Goal: Task Accomplishment & Management: Complete application form

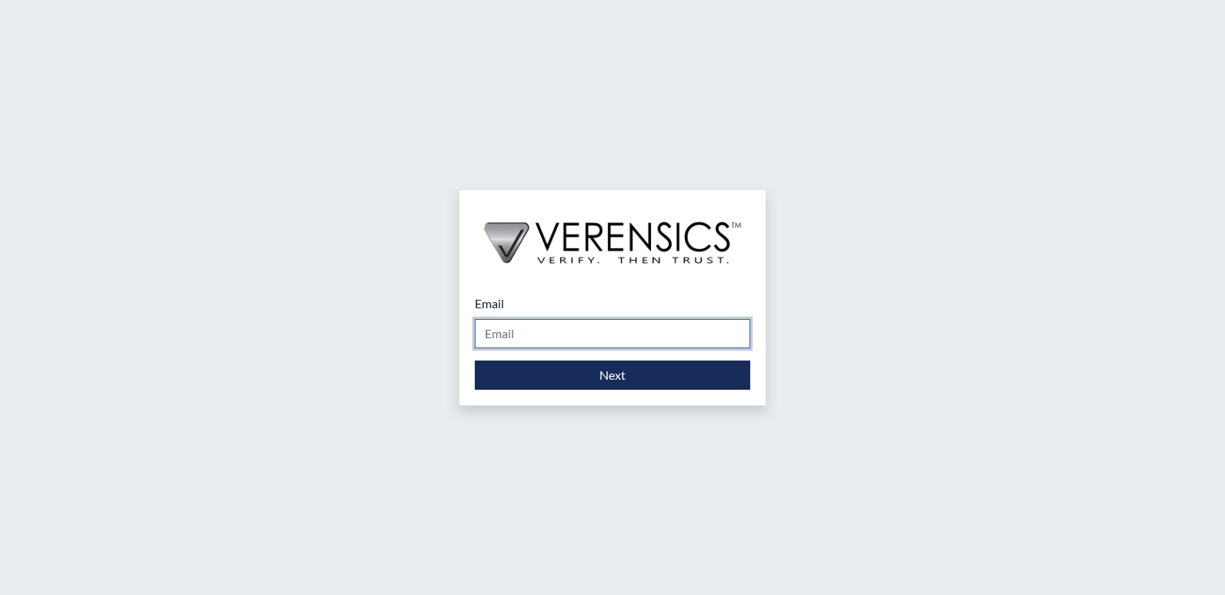
click at [565, 329] on input "Email" at bounding box center [612, 333] width 275 height 29
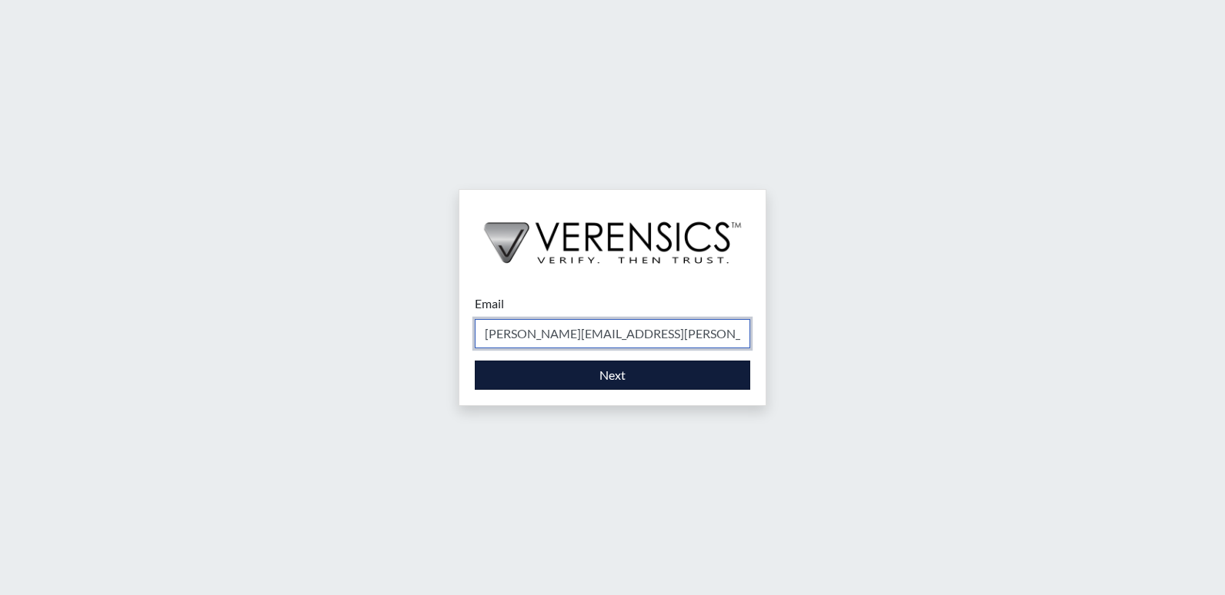
type input "[PERSON_NAME][EMAIL_ADDRESS][PERSON_NAME][DOMAIN_NAME]"
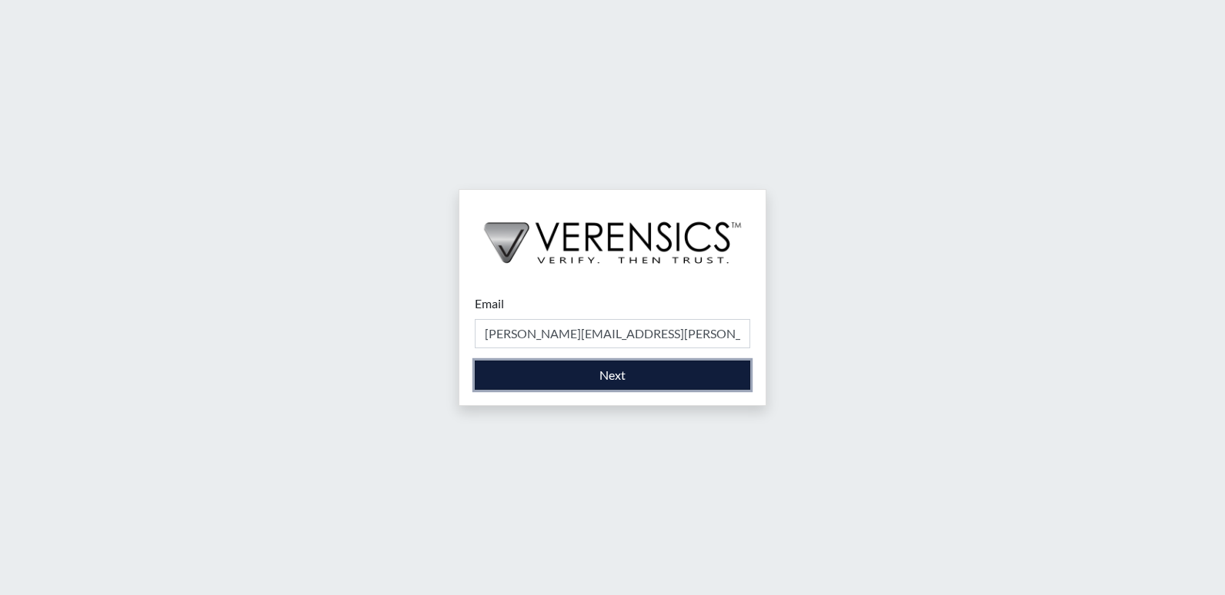
click at [568, 378] on button "Next" at bounding box center [612, 375] width 275 height 29
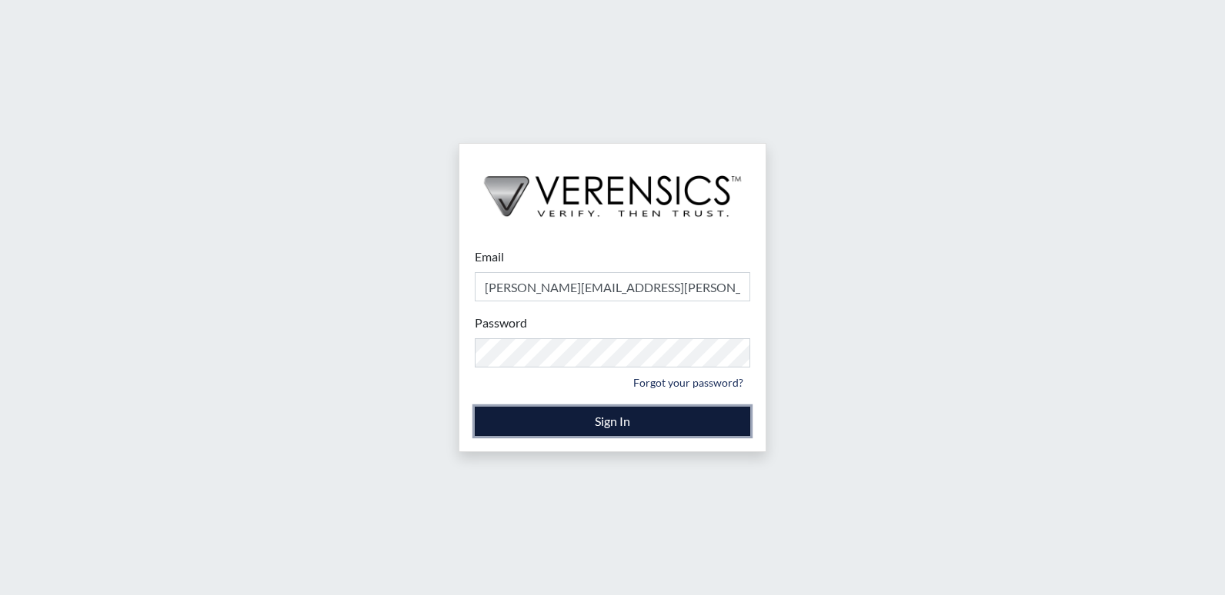
click at [589, 419] on button "Sign In" at bounding box center [612, 421] width 275 height 29
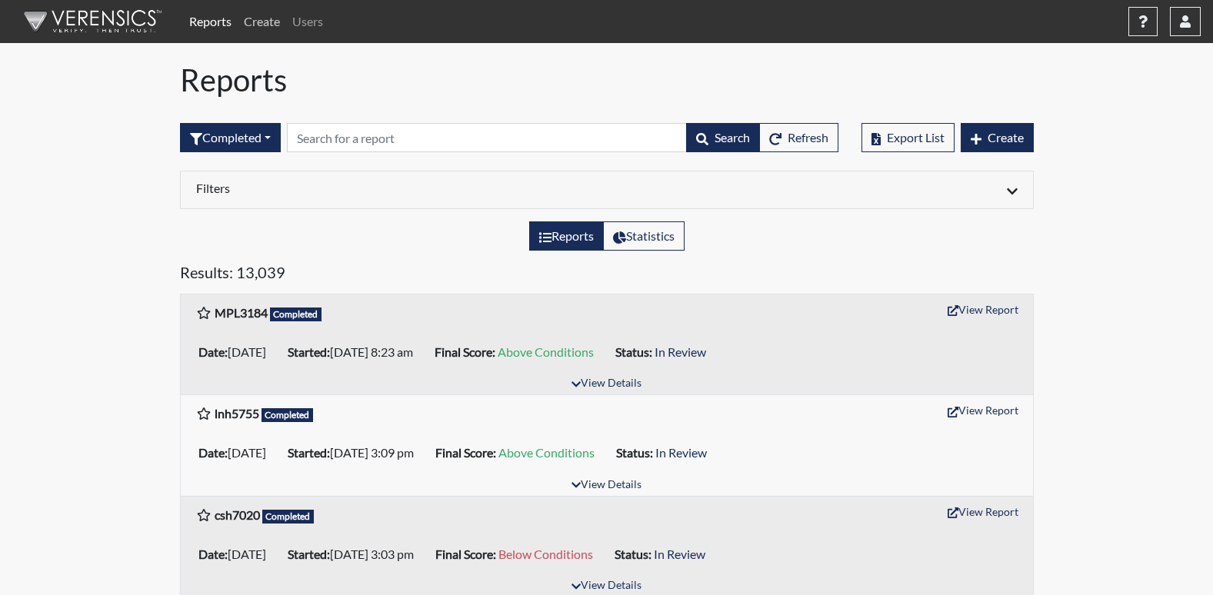
click at [270, 27] on link "Create" at bounding box center [262, 21] width 48 height 31
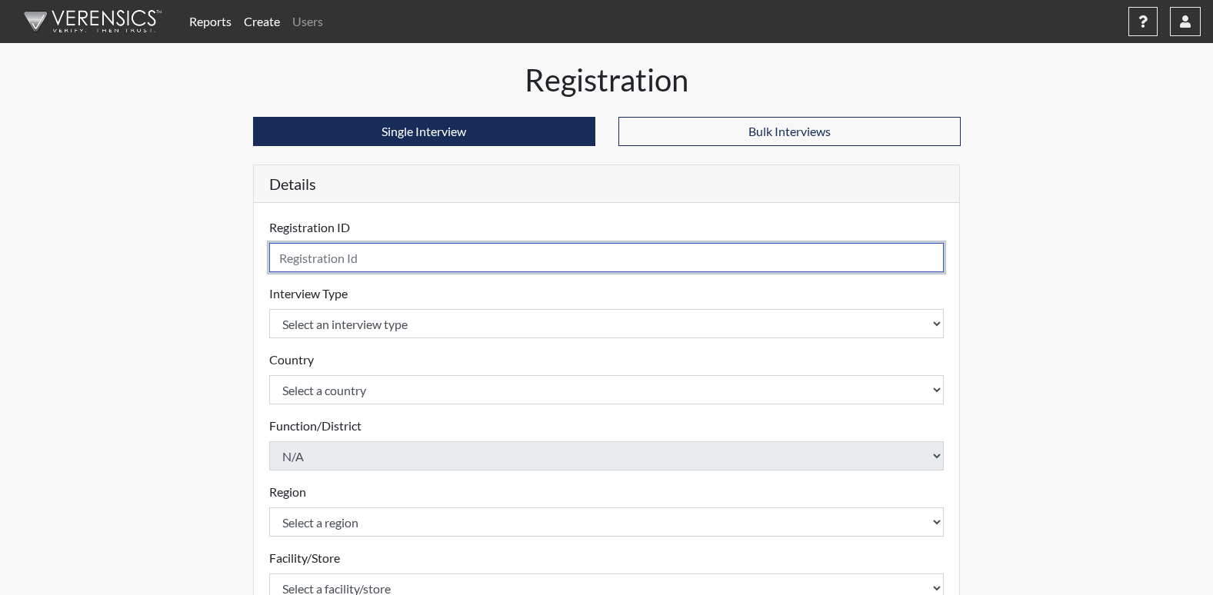
click at [369, 255] on input "text" at bounding box center [606, 257] width 675 height 29
type input "sls1234"
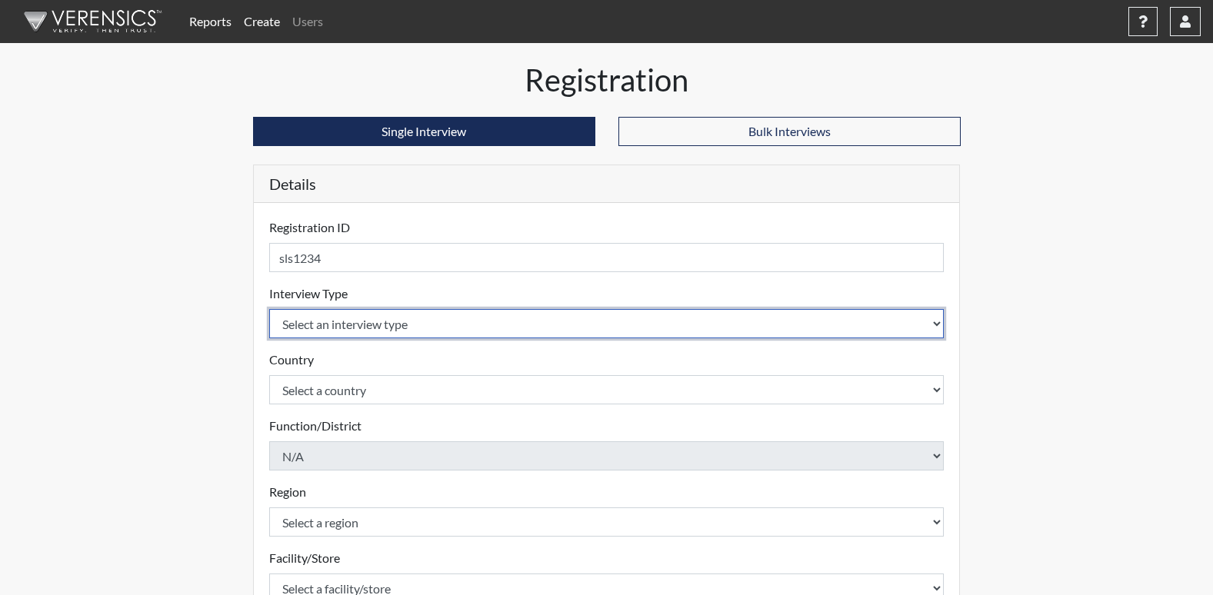
click at [419, 326] on select "Select an interview type Corrections Pre-Employment" at bounding box center [606, 323] width 675 height 29
select select "ff733e93-e1bf-11ea-9c9f-0eff0cf7eb8f"
click at [269, 309] on select "Select an interview type Corrections Pre-Employment" at bounding box center [606, 323] width 675 height 29
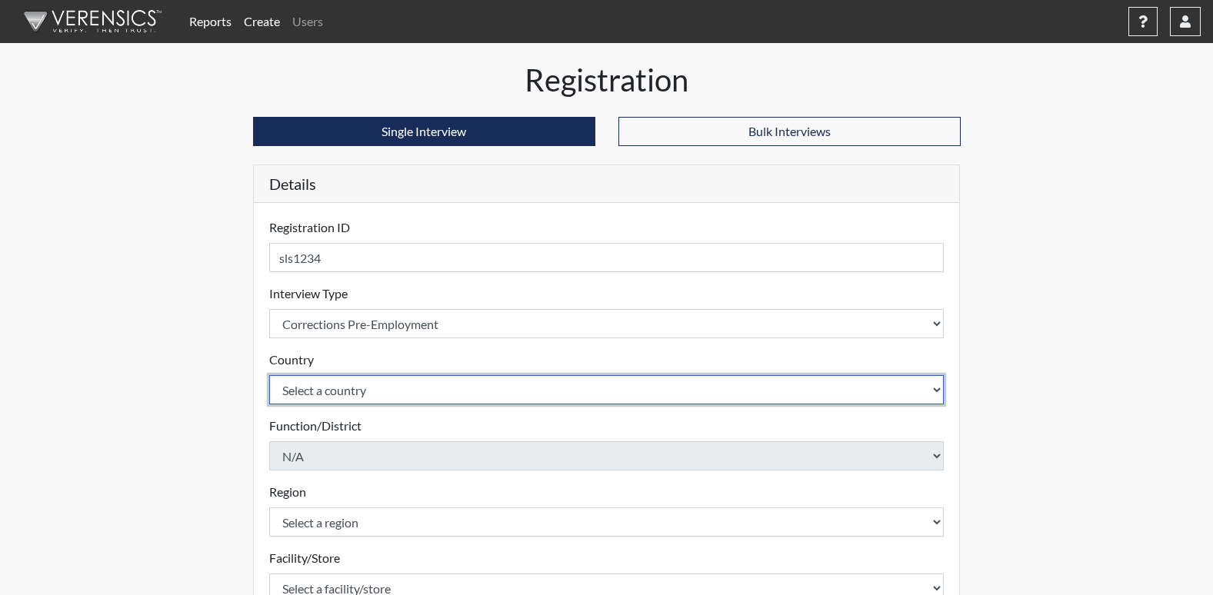
drag, startPoint x: 389, startPoint y: 385, endPoint x: 382, endPoint y: 390, distance: 9.0
click at [382, 390] on select "Select a country [GEOGRAPHIC_DATA] [GEOGRAPHIC_DATA]" at bounding box center [606, 389] width 675 height 29
select select "united-states-of-[GEOGRAPHIC_DATA]"
click at [269, 375] on select "Select a country [GEOGRAPHIC_DATA] [GEOGRAPHIC_DATA]" at bounding box center [606, 389] width 675 height 29
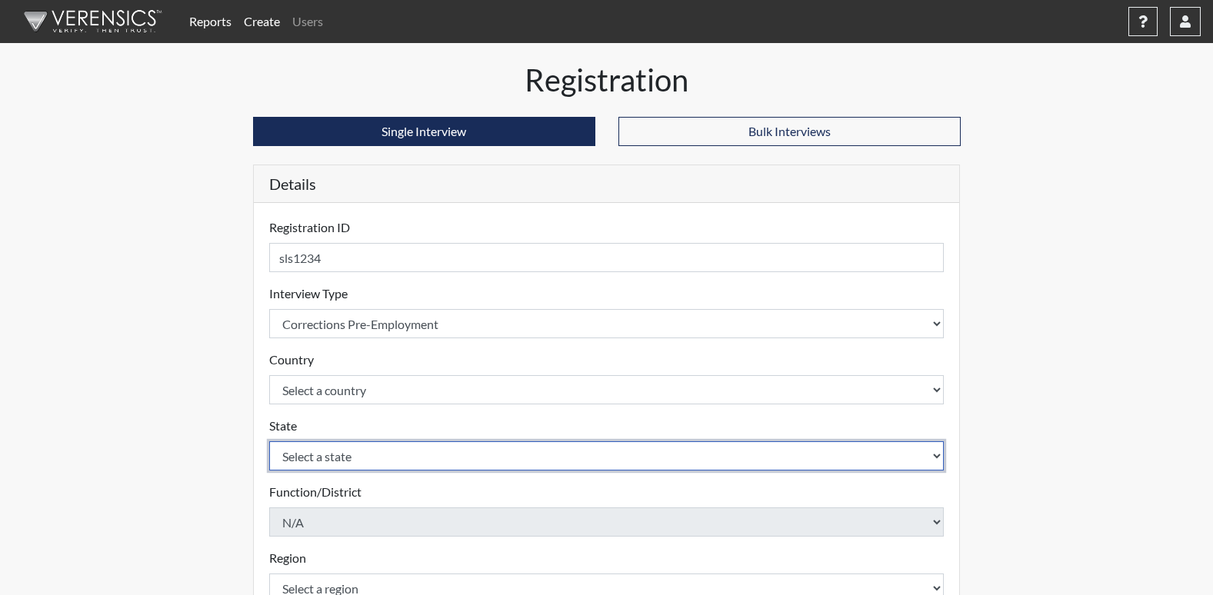
click at [372, 452] on select "Select a state [US_STATE] [US_STATE] [US_STATE] [US_STATE] [US_STATE] [US_STATE…" at bounding box center [606, 456] width 675 height 29
select select "GA"
click at [269, 442] on select "Select a state [US_STATE] [US_STATE] [US_STATE] [US_STATE] [US_STATE] [US_STATE…" at bounding box center [606, 456] width 675 height 29
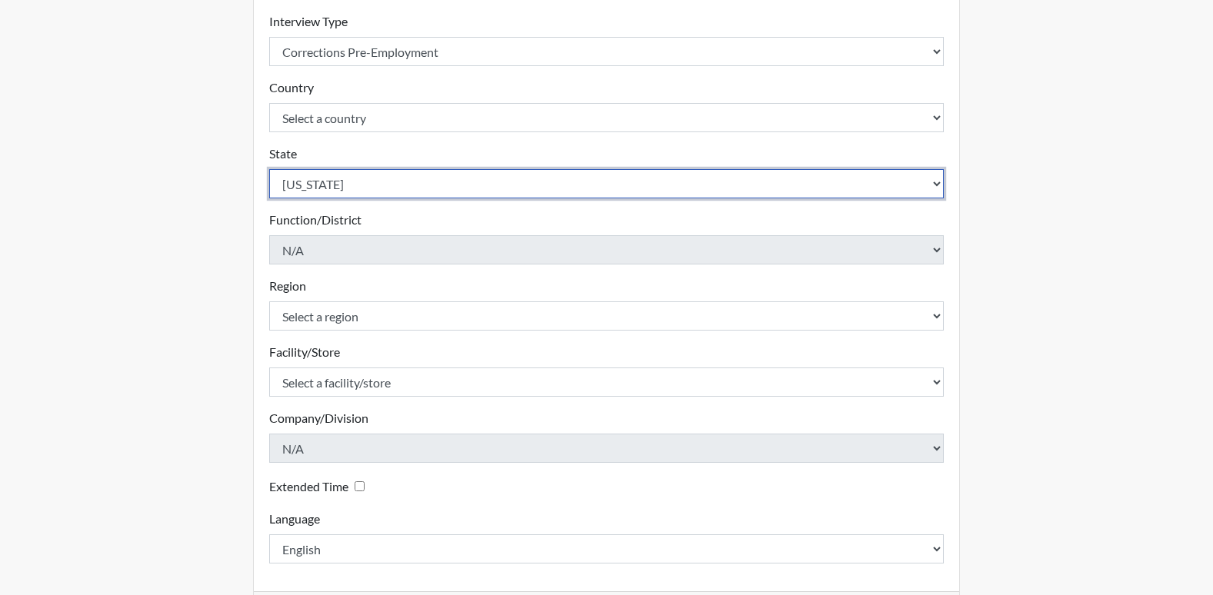
scroll to position [336, 0]
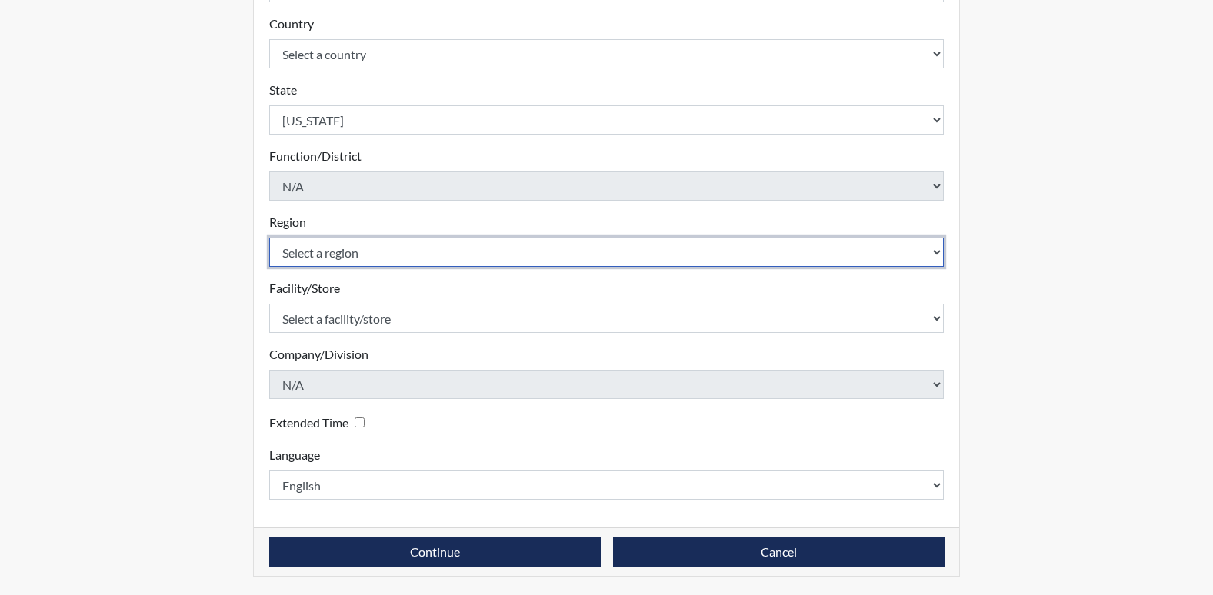
click at [468, 255] on select "Select a region [GEOGRAPHIC_DATA]" at bounding box center [606, 252] width 675 height 29
select select "8bdab1f8-09d2-48bf-ae6d-f2dae3084107"
click at [269, 238] on select "Select a region [GEOGRAPHIC_DATA]" at bounding box center [606, 252] width 675 height 29
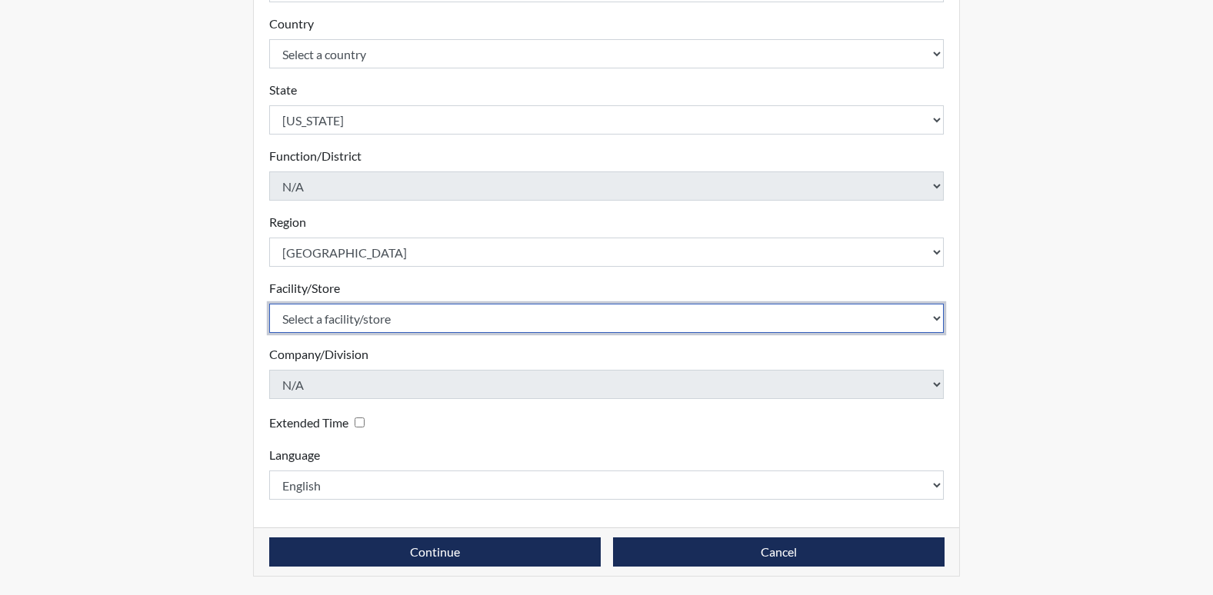
click at [398, 318] on select "Select a facility/store Central SP" at bounding box center [606, 318] width 675 height 29
select select "a04b0f19-1a10-4b74-b96d-c178def87229"
click at [269, 304] on select "Select a facility/store Central SP" at bounding box center [606, 318] width 675 height 29
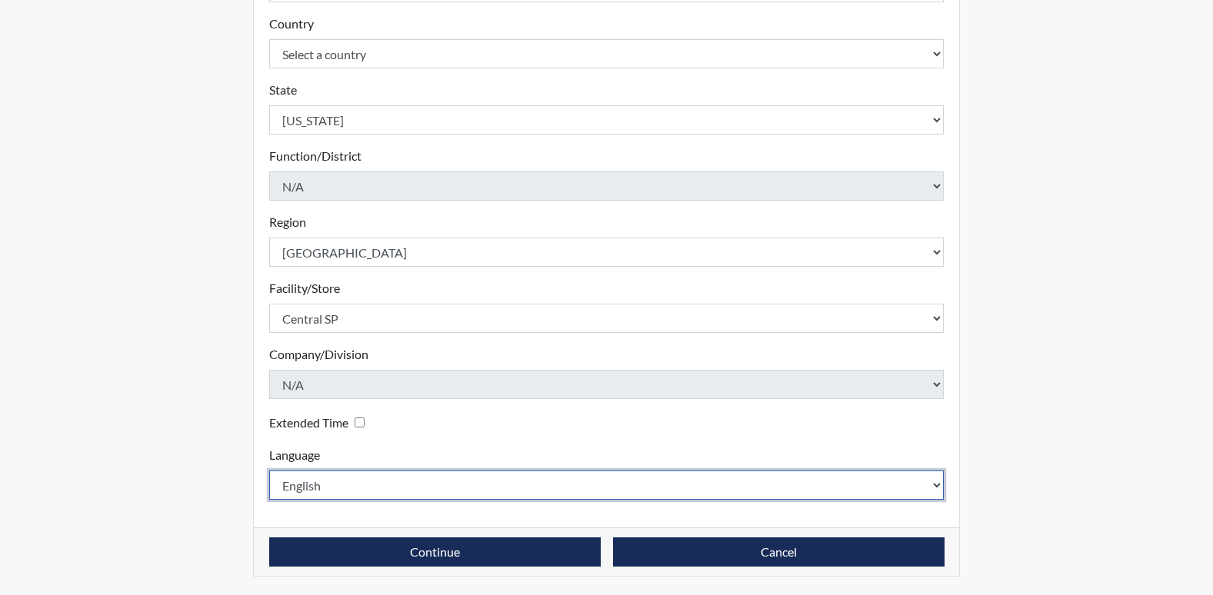
click at [441, 484] on select "English Spanish" at bounding box center [606, 485] width 675 height 29
click at [269, 471] on select "English Spanish" at bounding box center [606, 485] width 675 height 29
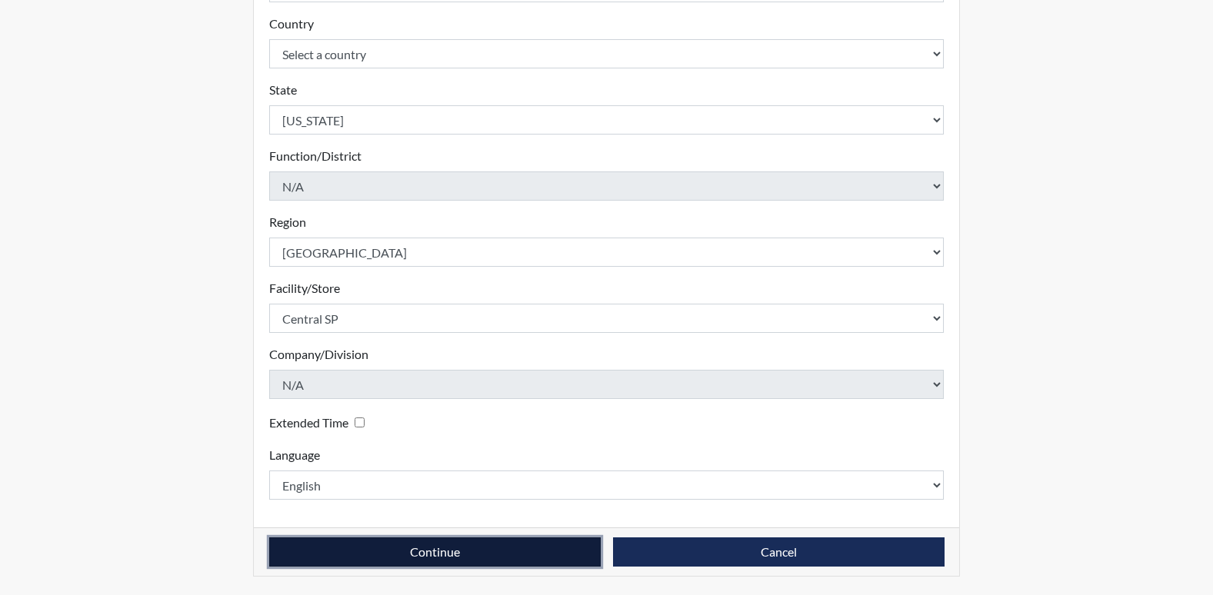
click at [503, 566] on button "Continue" at bounding box center [435, 552] width 332 height 29
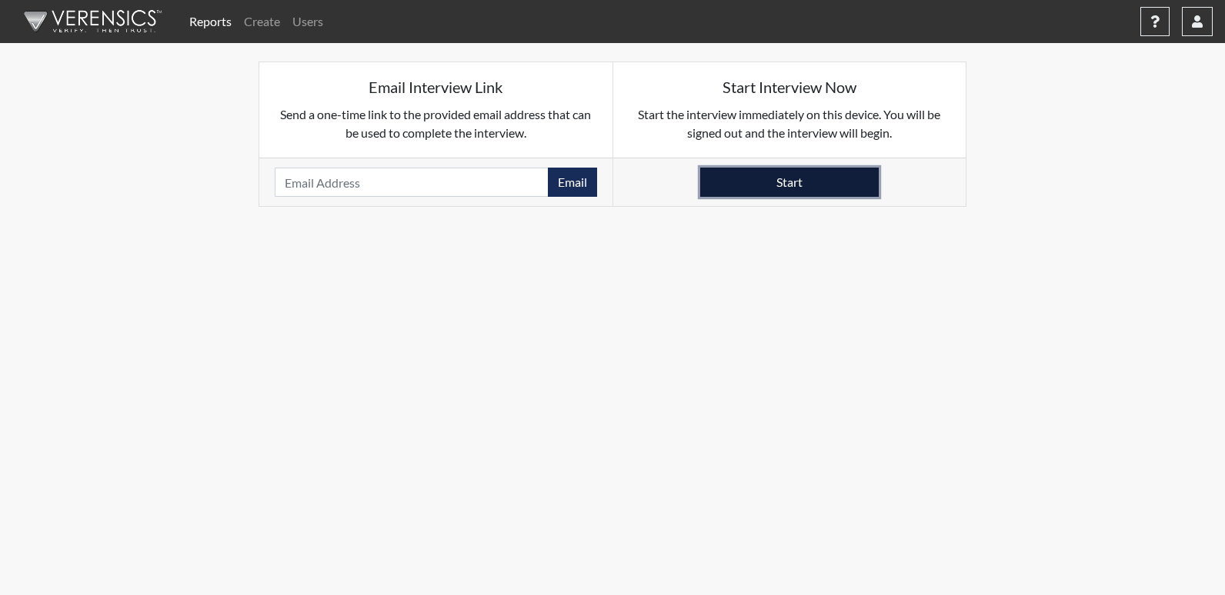
click at [782, 182] on button "Start" at bounding box center [789, 182] width 178 height 29
